Goal: Task Accomplishment & Management: Use online tool/utility

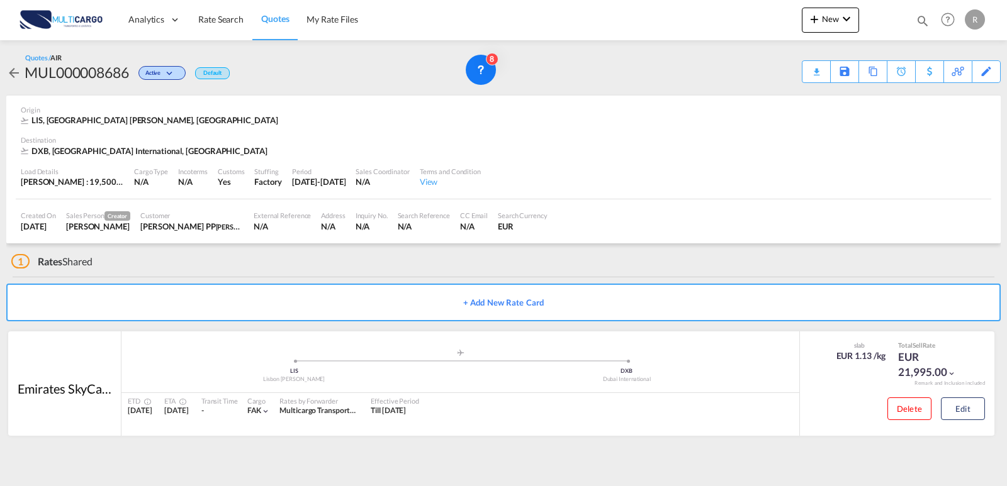
click at [821, 2] on div "New Rates Ratecard Ratesheet Quote Quotes Help Resources Product Release R My P…" at bounding box center [895, 19] width 186 height 39
click at [816, 16] on md-icon "icon-plus 400-fg" at bounding box center [814, 18] width 15 height 15
click at [802, 97] on span "Quote" at bounding box center [796, 94] width 14 height 25
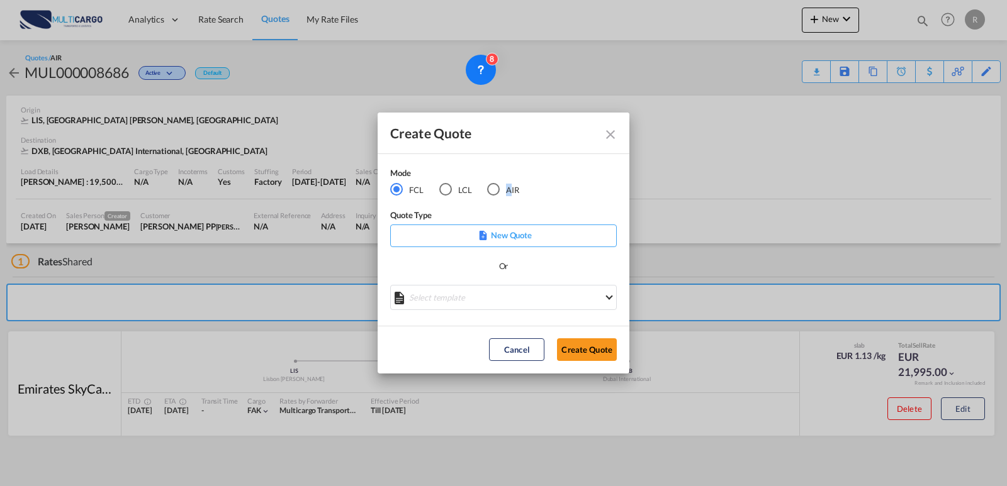
drag, startPoint x: 508, startPoint y: 194, endPoint x: 501, endPoint y: 202, distance: 10.7
click at [509, 194] on md-radio-button "AIR" at bounding box center [503, 189] width 32 height 14
click at [520, 300] on md-select "Select template EXP EXW AIR 09/2025 [PERSON_NAME] | [DATE] IMP_DAP_AIR <500KG -…" at bounding box center [503, 297] width 227 height 25
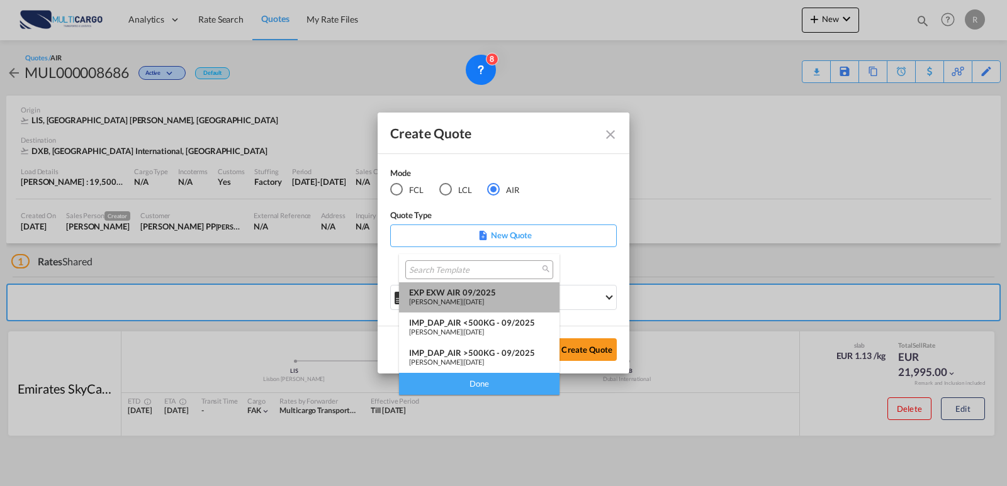
click at [484, 300] on span "[DATE]" at bounding box center [474, 302] width 20 height 8
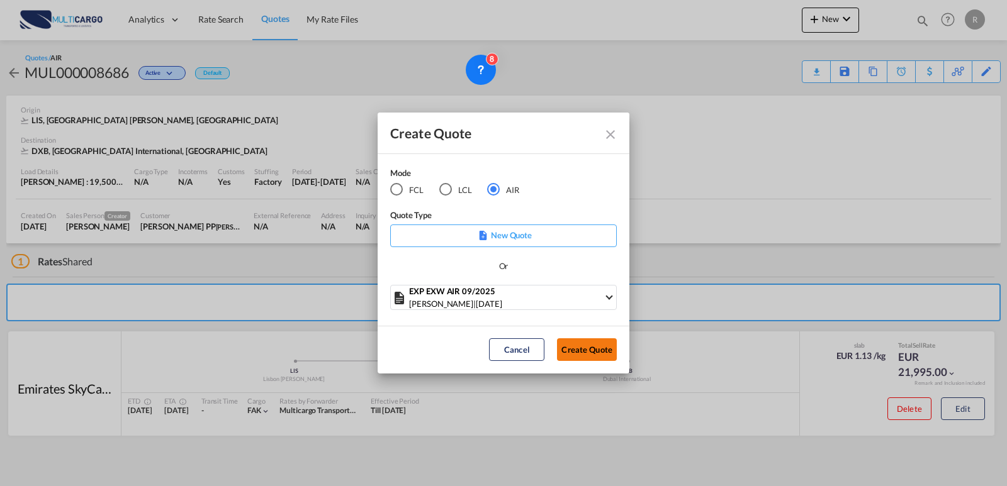
click at [568, 351] on button "Create Quote" at bounding box center [587, 350] width 60 height 23
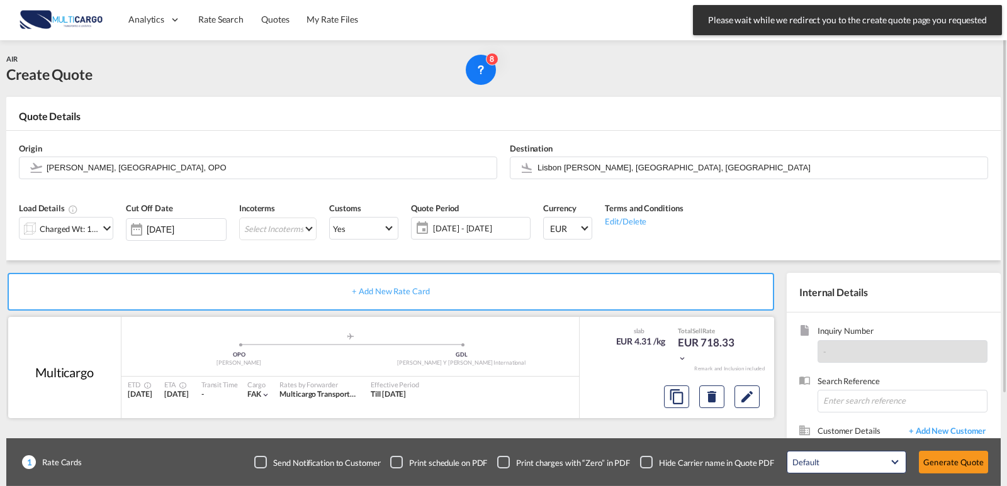
scroll to position [63, 0]
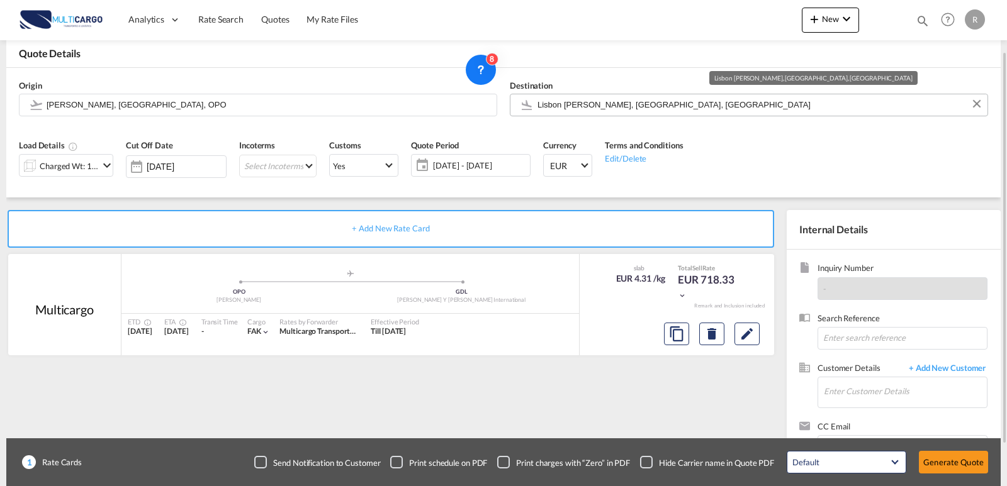
click at [651, 109] on input "Lisbon [PERSON_NAME], [GEOGRAPHIC_DATA], [GEOGRAPHIC_DATA]" at bounding box center [759, 105] width 444 height 22
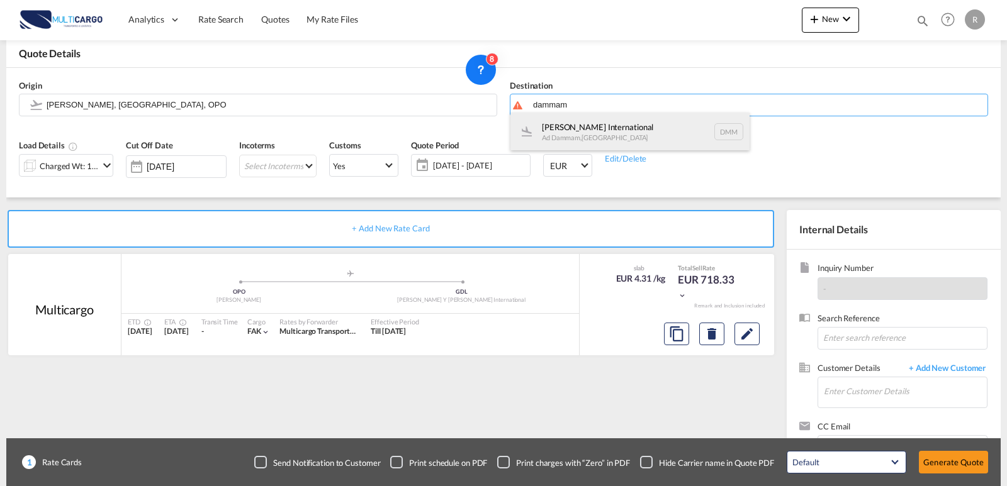
click at [613, 125] on div "[PERSON_NAME] International Ad Dammam , [GEOGRAPHIC_DATA] DMM" at bounding box center [629, 132] width 239 height 38
type input "[PERSON_NAME] International, Ad Dammam, DMM"
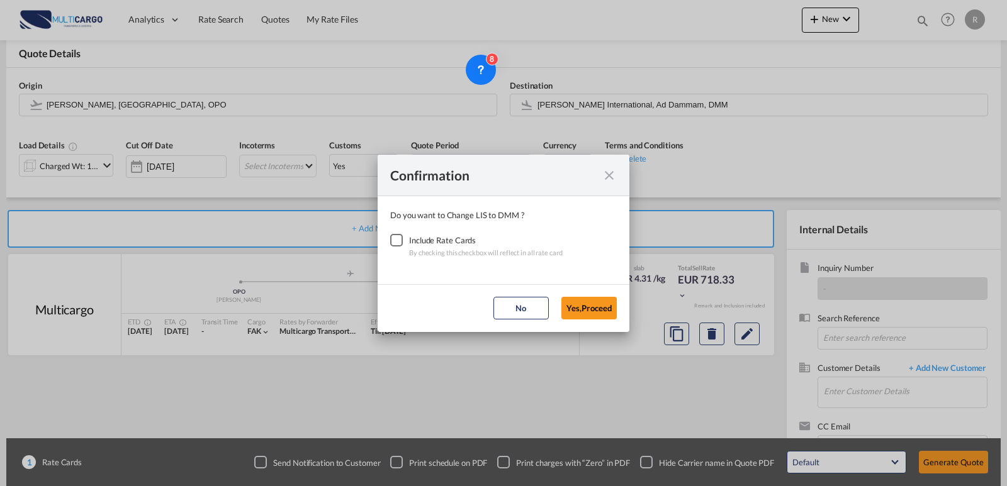
click at [403, 237] on div "Checkbox No Ink" at bounding box center [396, 240] width 13 height 13
click at [578, 319] on md-dialog-actions "No Yes,Proceed" at bounding box center [504, 308] width 252 height 48
click at [583, 311] on button "Yes,Proceed" at bounding box center [588, 308] width 55 height 23
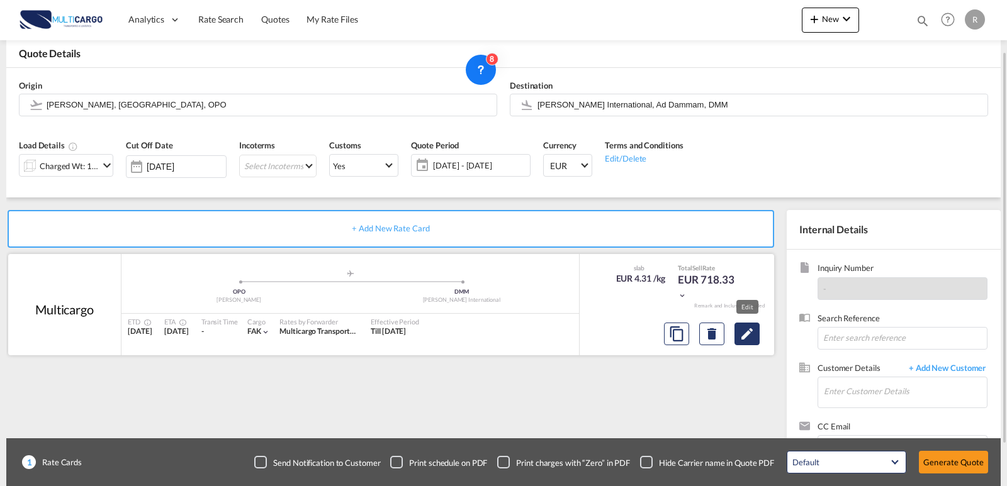
click at [741, 337] on md-icon "Edit" at bounding box center [746, 334] width 15 height 15
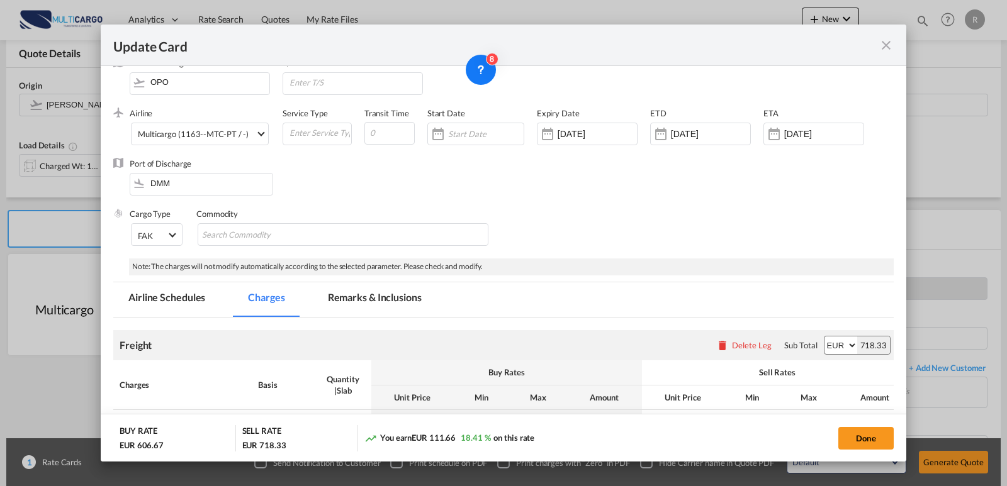
scroll to position [0, 0]
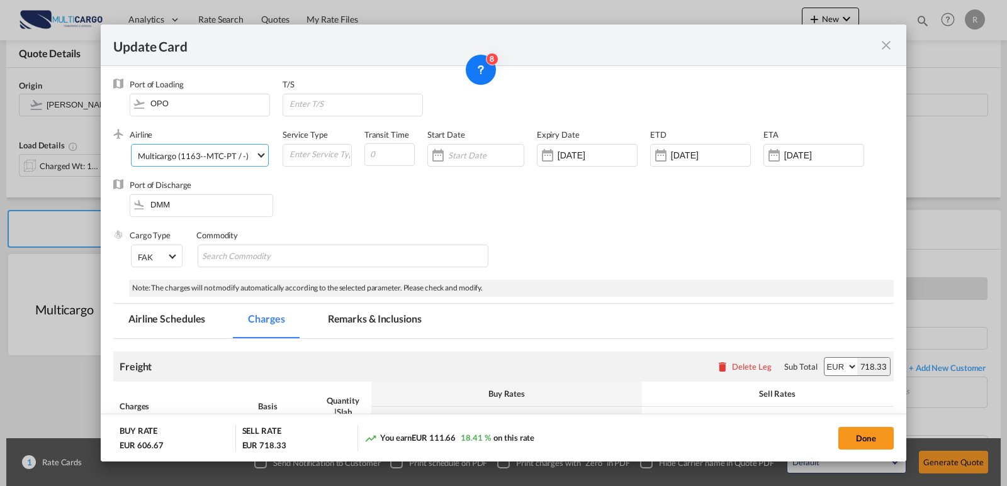
click at [210, 159] on div "Multicargo (1163--MTC-PT / -)" at bounding box center [193, 156] width 111 height 10
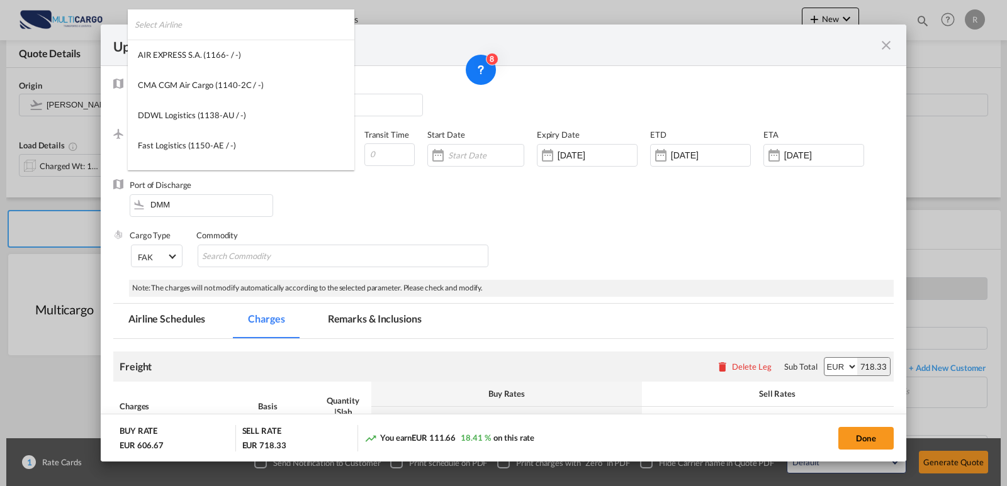
click at [223, 22] on input "search" at bounding box center [245, 24] width 220 height 30
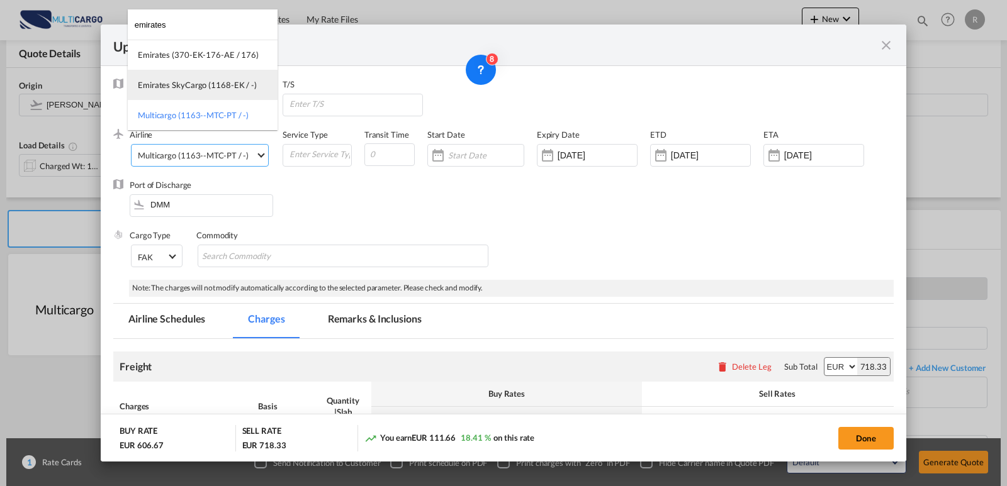
type input "emirates"
click at [225, 91] on md-option "Emirates SkyCargo (1168-EK / -)" at bounding box center [203, 85] width 150 height 30
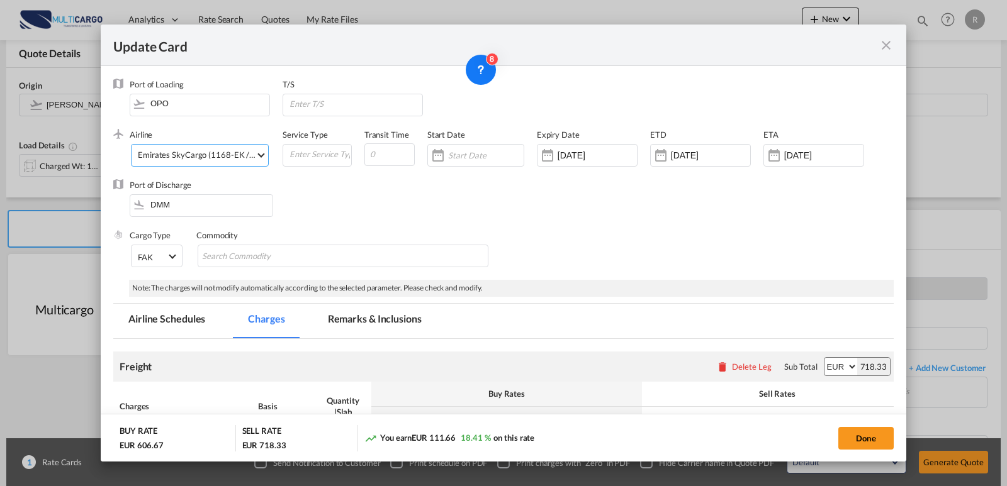
click at [359, 234] on div "Commodity" at bounding box center [342, 235] width 293 height 11
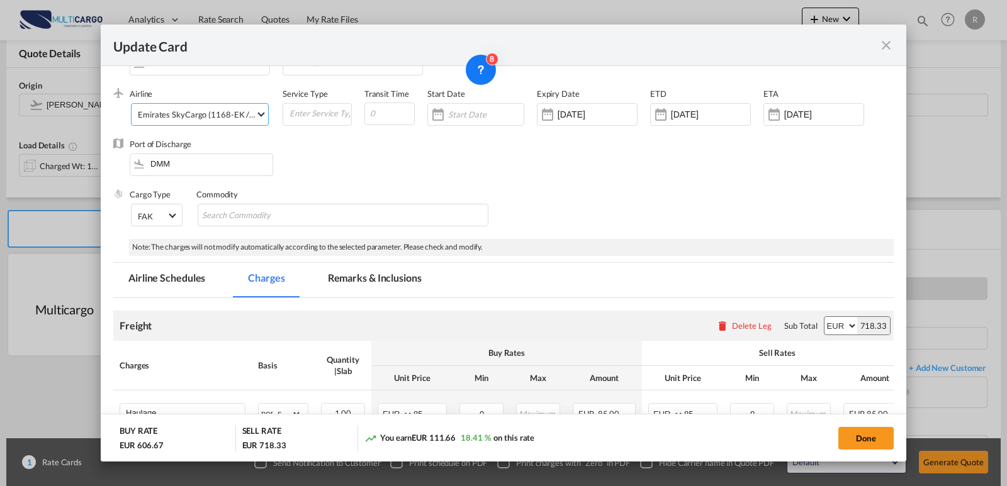
scroll to position [63, 0]
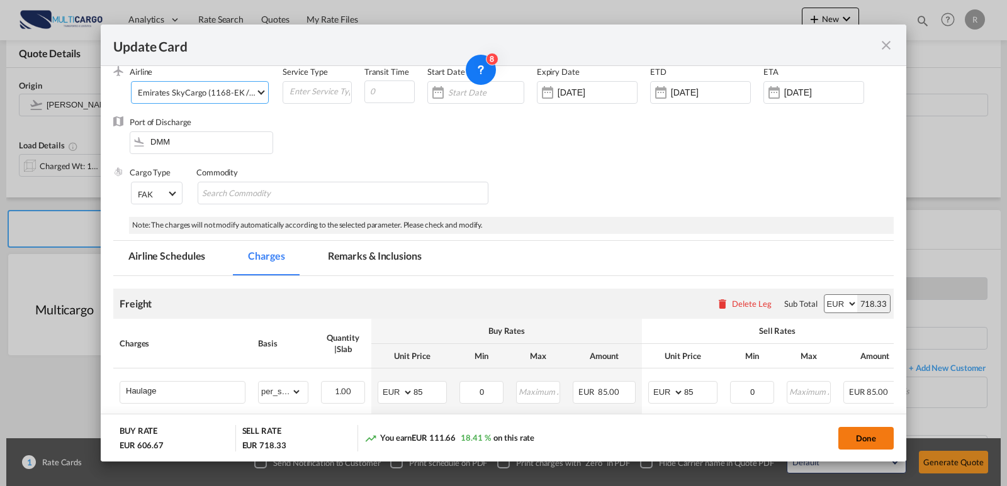
click at [858, 444] on button "Done" at bounding box center [865, 438] width 55 height 23
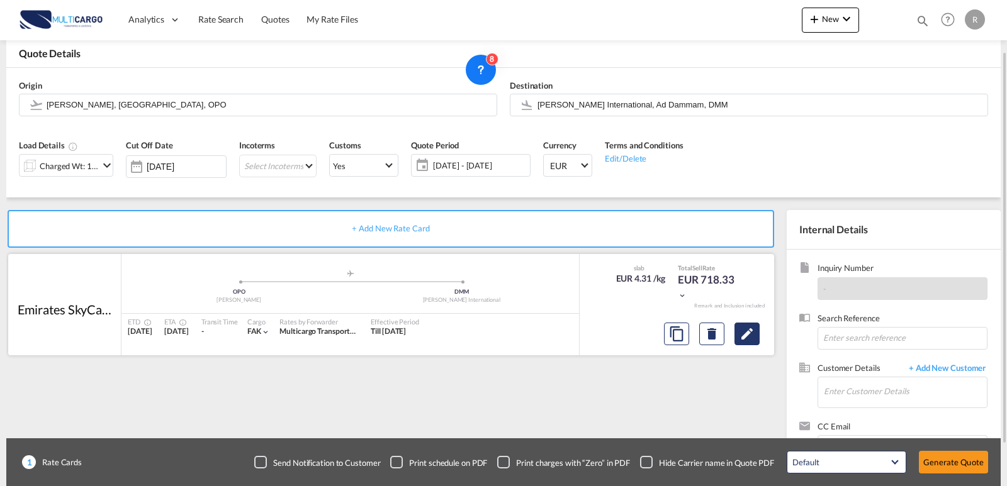
click at [738, 334] on button "Edit" at bounding box center [746, 334] width 25 height 23
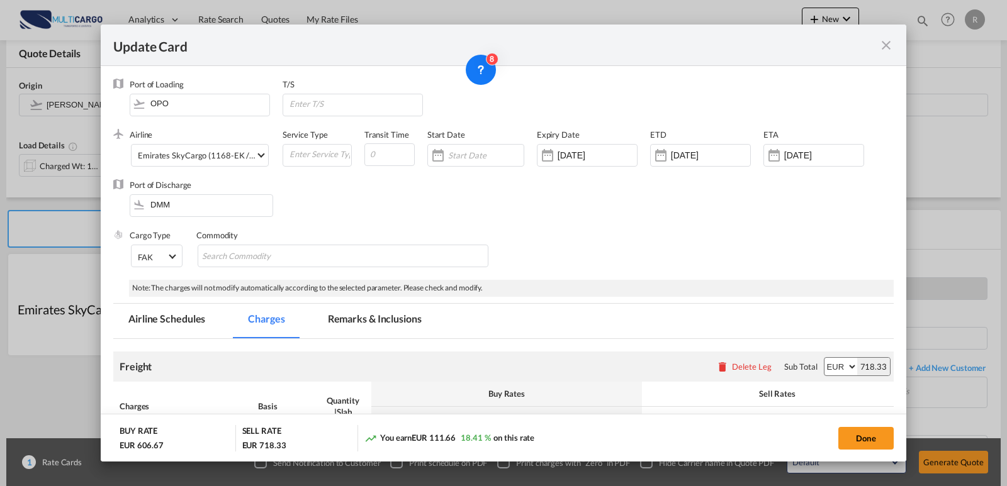
scroll to position [306, 0]
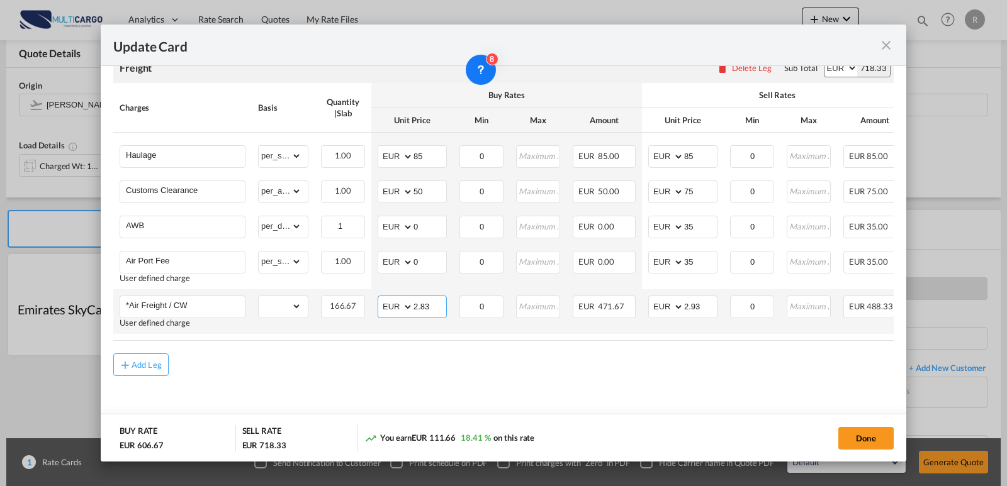
drag, startPoint x: 418, startPoint y: 298, endPoint x: 398, endPoint y: 293, distance: 21.4
click at [379, 296] on md-input-container "AED AFN ALL AMD ANG AOA ARS AUD AWG AZN BAM BBD BDT BGN BHD BIF BMD BND [PERSON…" at bounding box center [412, 307] width 69 height 23
type input "1.3"
drag, startPoint x: 641, startPoint y: 300, endPoint x: 649, endPoint y: 305, distance: 10.1
click at [635, 300] on tr "*Air Freight / CW User defined charge Please Enter Already Exists gross_weight …" at bounding box center [559, 311] width 892 height 45
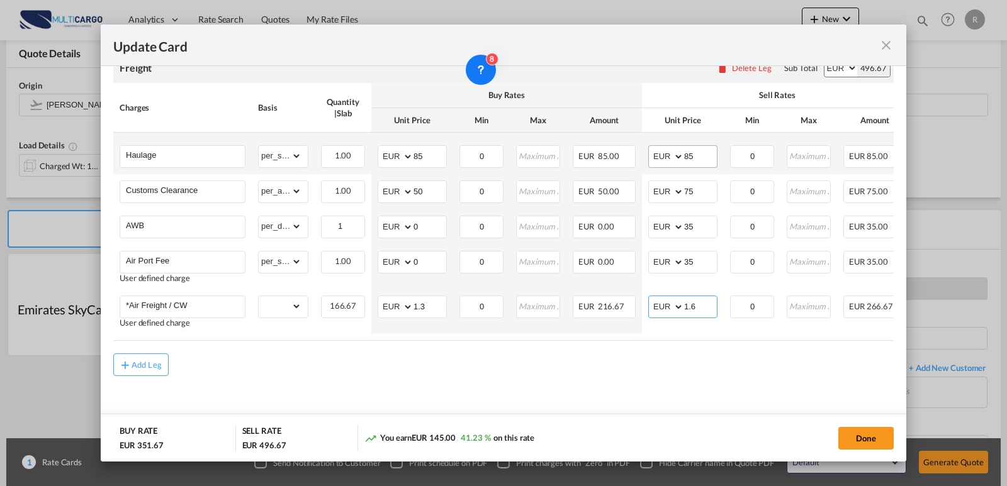
type input "1.6"
drag, startPoint x: 703, startPoint y: 152, endPoint x: 676, endPoint y: 151, distance: 26.5
click at [676, 151] on md-input-container "AED AFN ALL AMD ANG AOA ARS AUD AWG AZN BAM BBD BDT BGN BHD BIF BMD BND [PERSON…" at bounding box center [682, 156] width 69 height 23
type input "120"
drag, startPoint x: 422, startPoint y: 155, endPoint x: 414, endPoint y: 151, distance: 9.0
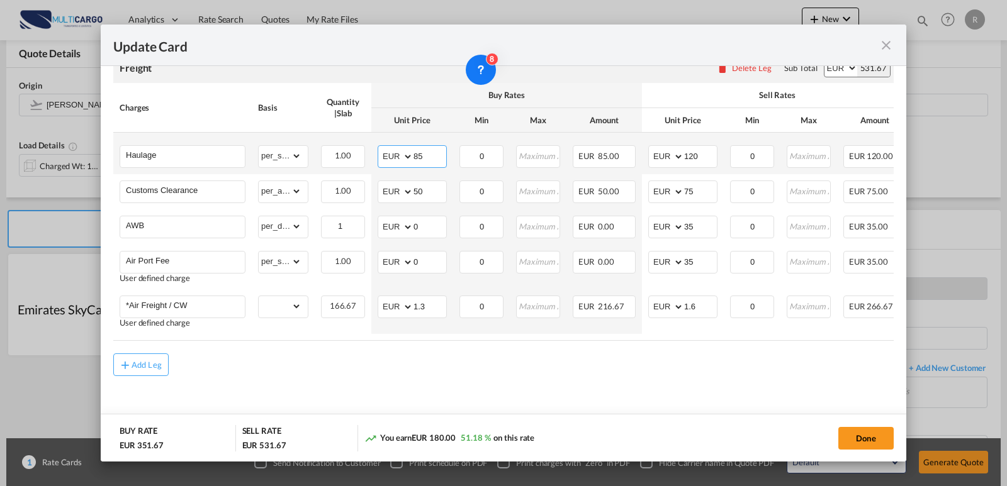
click at [414, 151] on md-input-container "AED AFN ALL AMD ANG AOA ARS AUD AWG AZN BAM BBD BDT BGN BHD BIF BMD BND [PERSON…" at bounding box center [412, 156] width 69 height 23
type input "120"
click at [608, 392] on md-content "Freight Please enter leg name Leg Name Already Exists Delete Leg Sub Total AED …" at bounding box center [503, 235] width 780 height 390
click at [866, 431] on button "Done" at bounding box center [865, 438] width 55 height 23
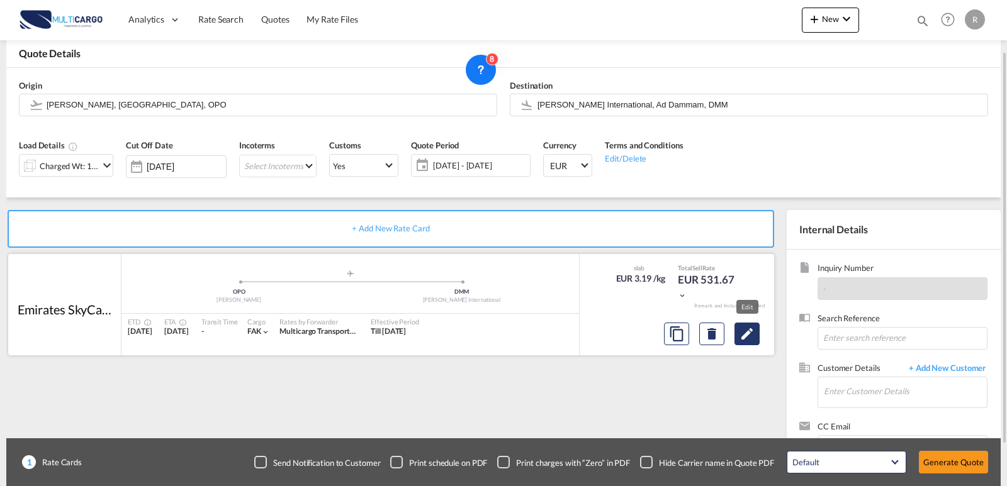
click at [759, 343] on button "Edit" at bounding box center [746, 334] width 25 height 23
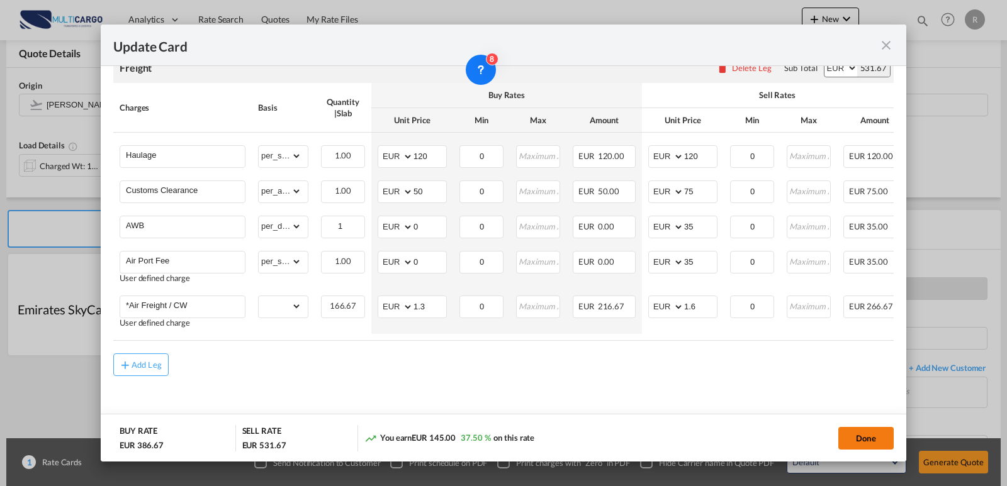
click at [865, 448] on button "Done" at bounding box center [865, 438] width 55 height 23
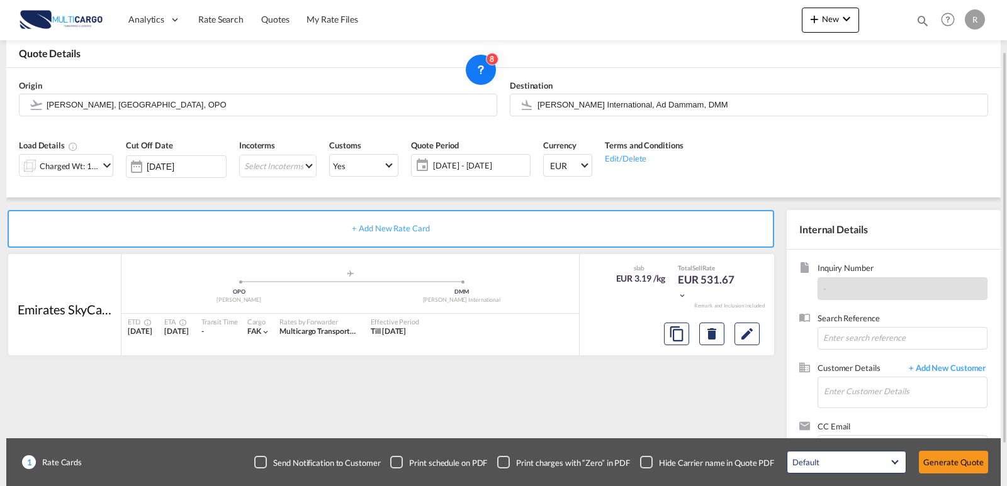
click at [93, 163] on div "Charged Wt: 166.67 KG" at bounding box center [69, 166] width 59 height 18
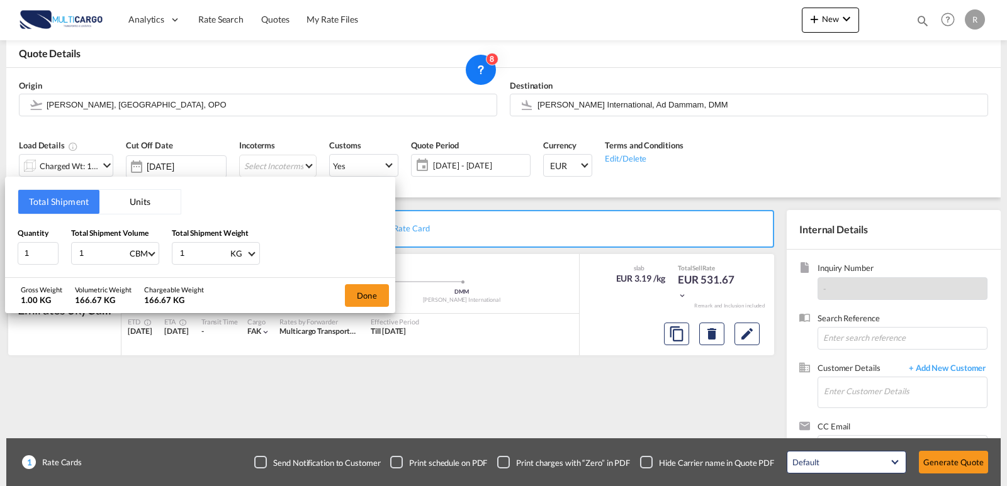
drag, startPoint x: 101, startPoint y: 255, endPoint x: 64, endPoint y: 245, distance: 39.1
click at [64, 245] on div "Quantity 1 Total Shipment Volume 1 CBM CBM CFT KG LB Total Shipment Weight 1 KG…" at bounding box center [200, 246] width 365 height 38
type input "0"
type input "0.98"
click at [124, 243] on div "Quantity 1 Total Shipment Volume 0.98 CBM CBM CFT KG LB Total Shipment Weight 1…" at bounding box center [200, 246] width 365 height 38
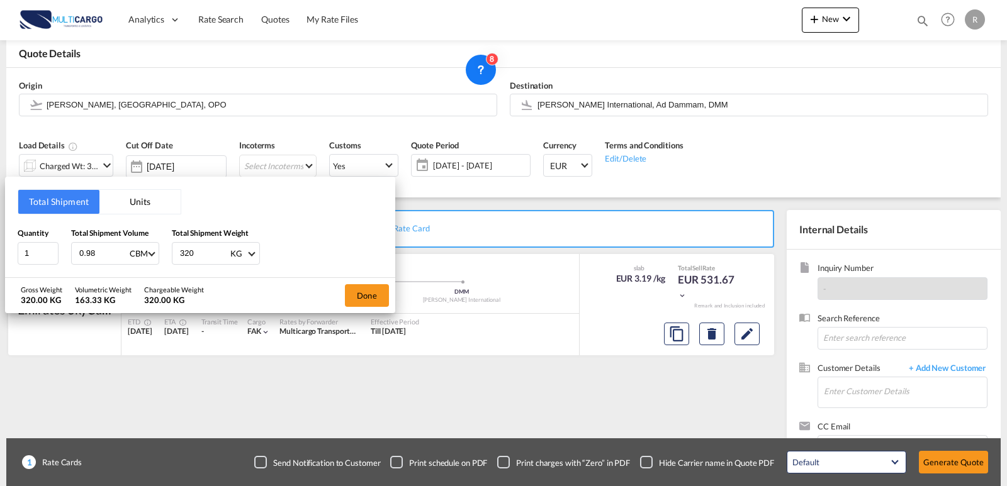
type input "320"
click at [362, 318] on div "Total Shipment Units Quantity 1 Total Shipment Volume 0.98 CBM CBM CFT KG LB To…" at bounding box center [503, 243] width 1007 height 486
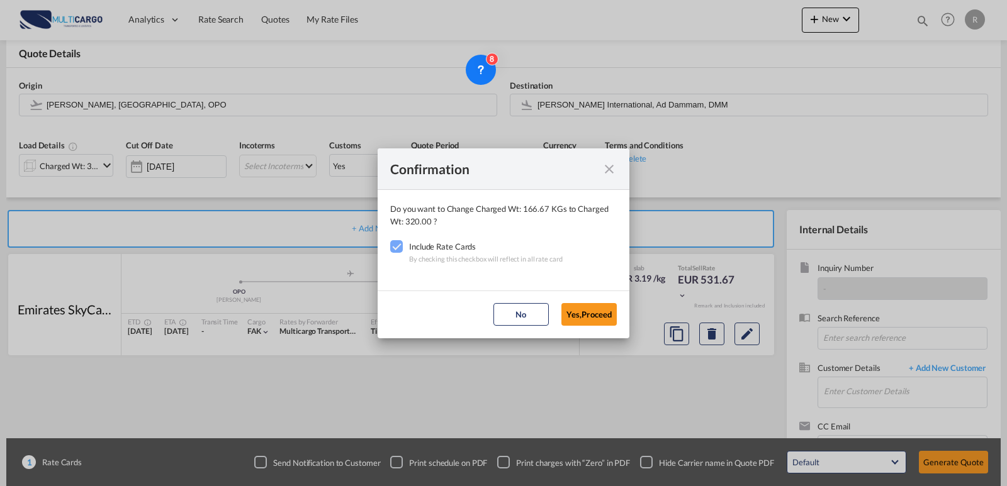
click at [362, 301] on div "Confirmation Do you want to Change Charged Wt: 166.67 KGs to Charged Wt: 320.00…" at bounding box center [503, 243] width 1007 height 486
click at [568, 317] on button "Yes,Proceed" at bounding box center [588, 314] width 55 height 23
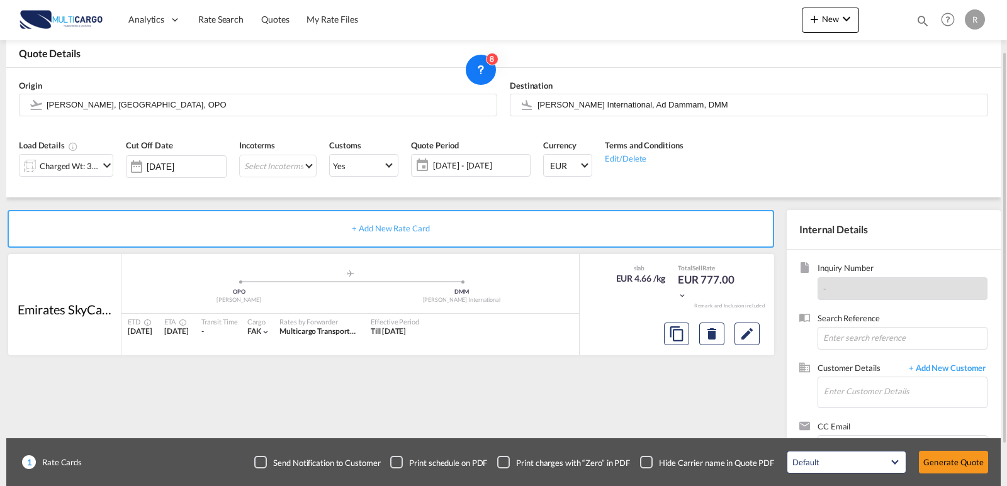
click at [77, 152] on md-input-container "Charged Wt: 320.00 KG" at bounding box center [66, 164] width 94 height 25
click at [84, 161] on div "Charged Wt: 320.00 KG" at bounding box center [69, 166] width 59 height 18
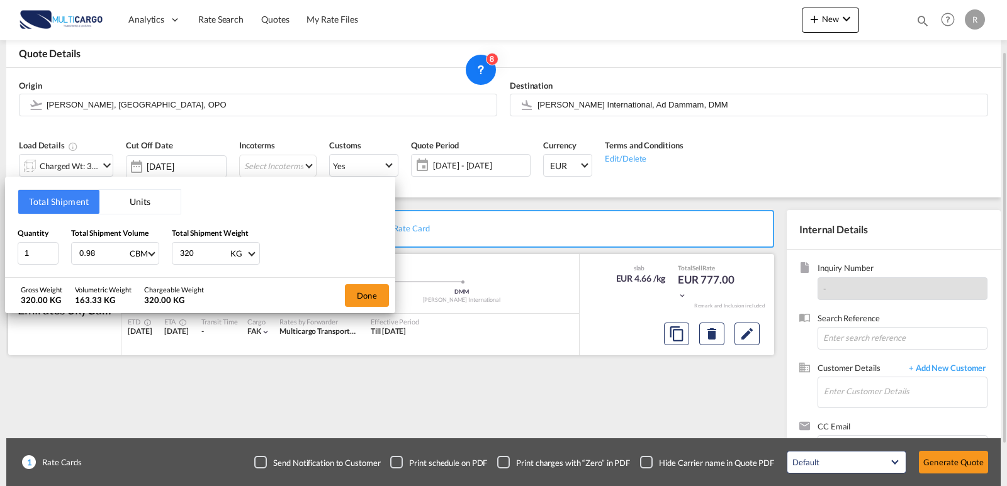
click at [364, 303] on button "Done" at bounding box center [367, 295] width 44 height 23
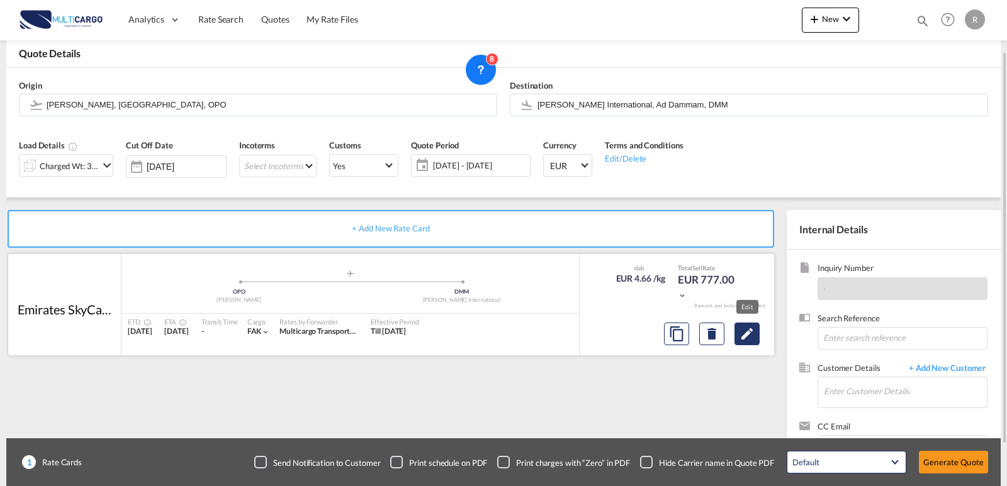
click at [748, 325] on button "Edit" at bounding box center [746, 334] width 25 height 23
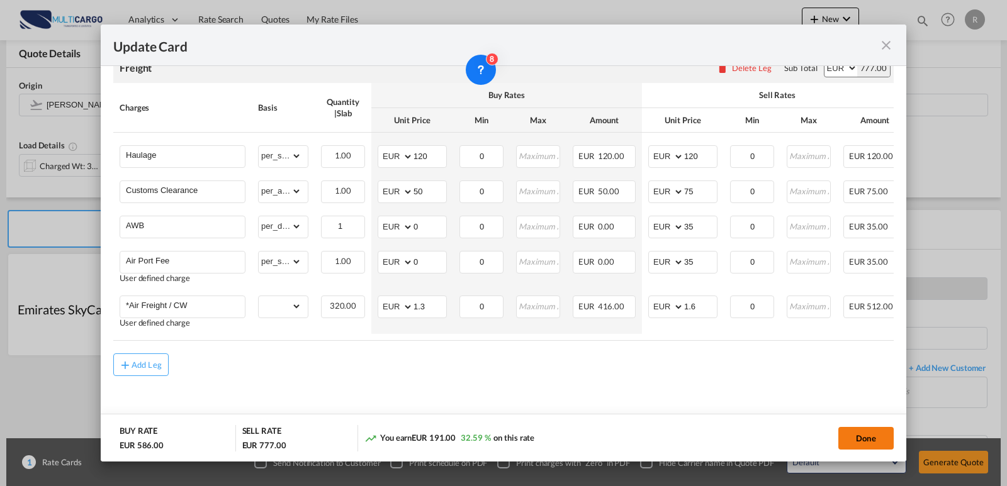
click at [860, 434] on button "Done" at bounding box center [865, 438] width 55 height 23
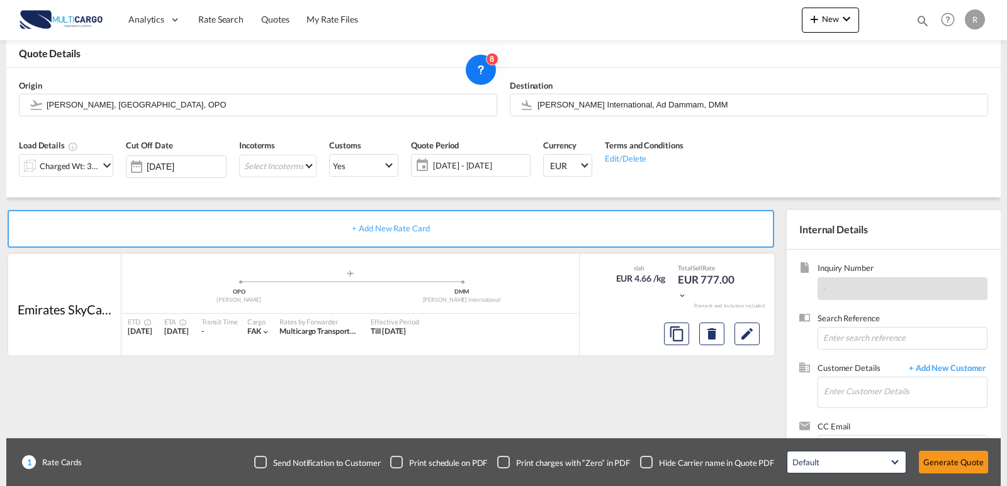
click at [956, 463] on div "Update Card Port of [GEOGRAPHIC_DATA] OPO T/S .a{fill:#aaa8ad;} Airline Emirate…" at bounding box center [503, 243] width 1007 height 486
click at [970, 475] on div "Default All in Leg Totals Default Generate Quote" at bounding box center [887, 462] width 214 height 35
click at [970, 474] on div "Default All in Leg Totals Default Generate Quote" at bounding box center [887, 462] width 214 height 35
click at [965, 465] on button "Generate Quote" at bounding box center [953, 462] width 69 height 23
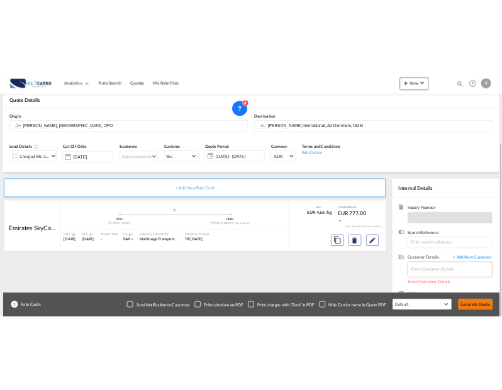
scroll to position [113, 0]
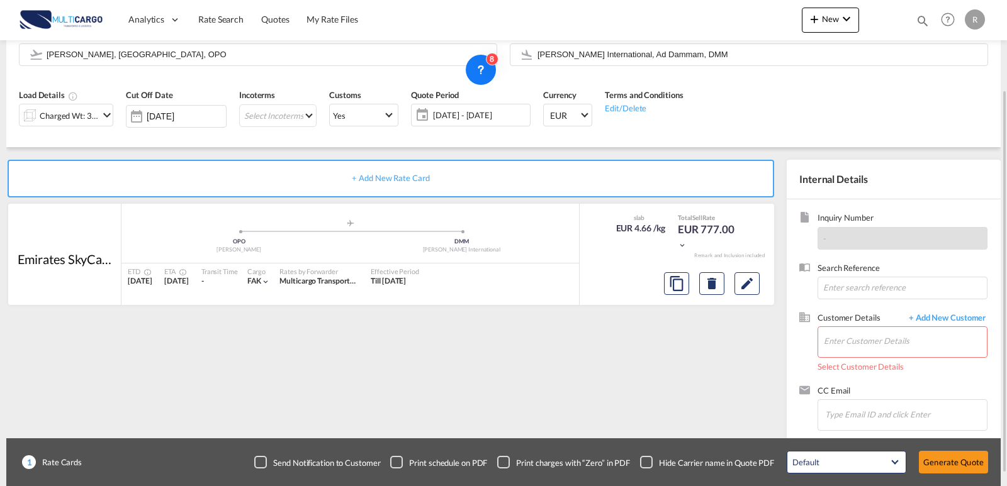
click at [907, 366] on span "Select Customer Details" at bounding box center [902, 365] width 170 height 14
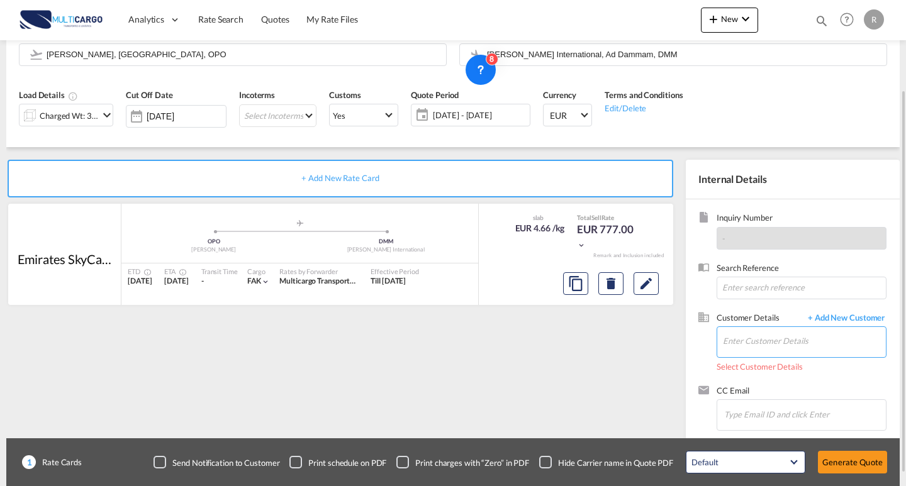
click at [787, 337] on input "Enter Customer Details" at bounding box center [804, 341] width 163 height 28
paste input "[EMAIL_ADDRESS][DOMAIN_NAME]"
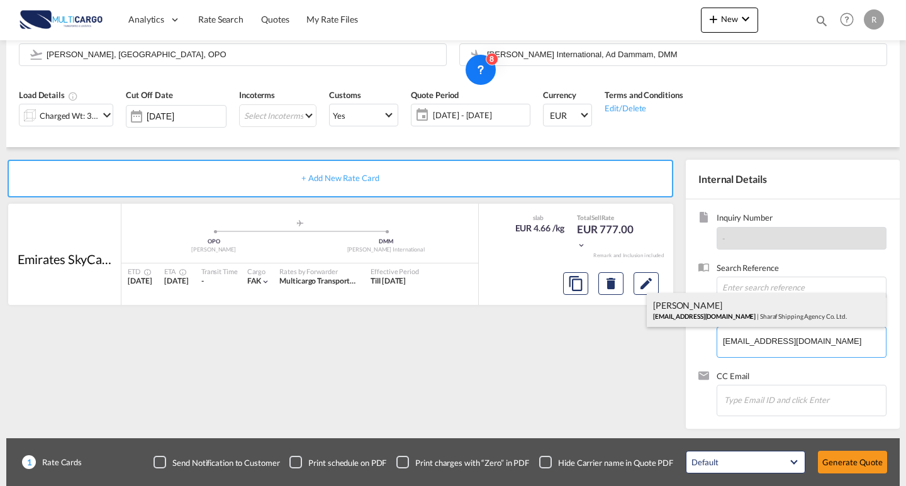
click at [760, 315] on div "[PERSON_NAME] [EMAIL_ADDRESS][DOMAIN_NAME] | Sharaf Shipping Agency Co. Ltd." at bounding box center [766, 310] width 239 height 34
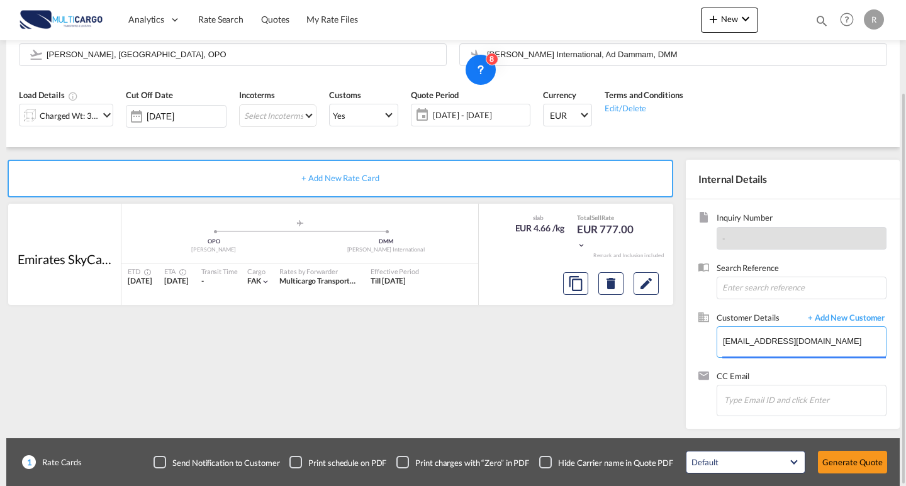
type input "Sharaf Shipping Agency Co. Ltd., [PERSON_NAME], [EMAIL_ADDRESS][DOMAIN_NAME]"
click at [853, 461] on button "Generate Quote" at bounding box center [852, 462] width 69 height 23
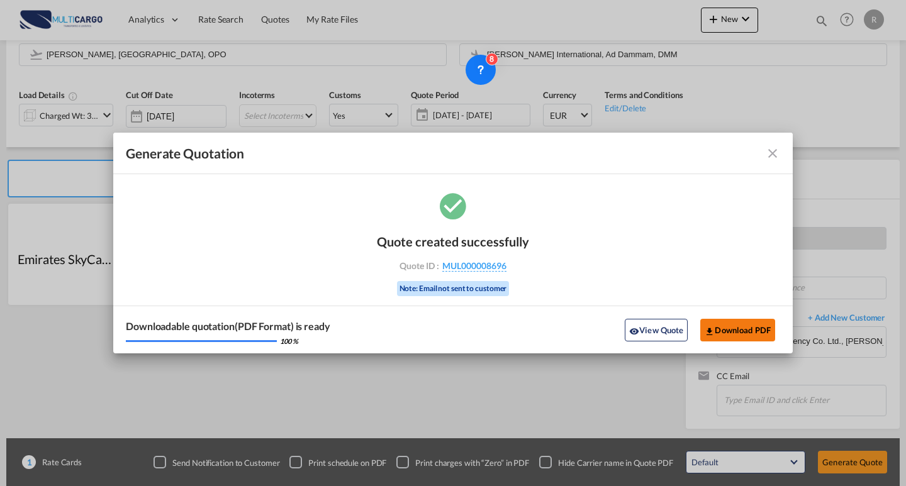
click at [732, 340] on button "Download PDF" at bounding box center [737, 330] width 75 height 23
click at [744, 344] on div "Downloadable quotation(PDF Format) is ready 100 % View Quote Download PDF" at bounding box center [453, 330] width 680 height 48
click at [749, 340] on button "Download PDF" at bounding box center [737, 330] width 75 height 23
